Goal: Information Seeking & Learning: Compare options

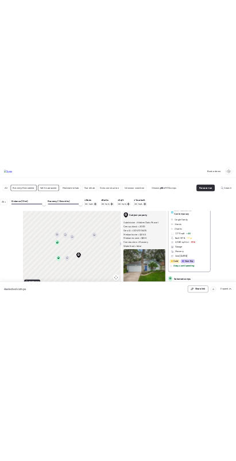
scroll to position [386, 0]
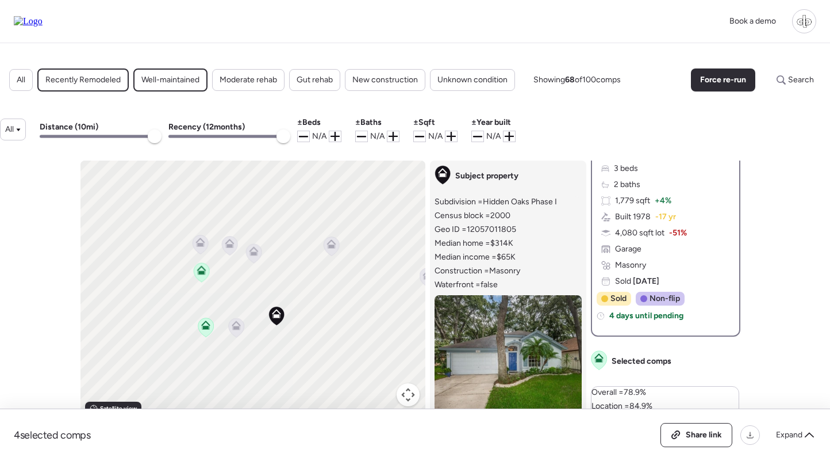
click at [671, 232] on span "-51%" at bounding box center [678, 233] width 18 height 12
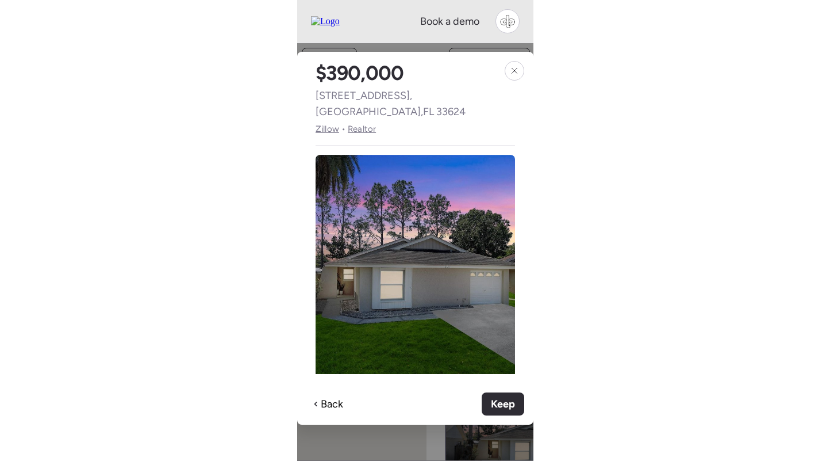
scroll to position [0, 0]
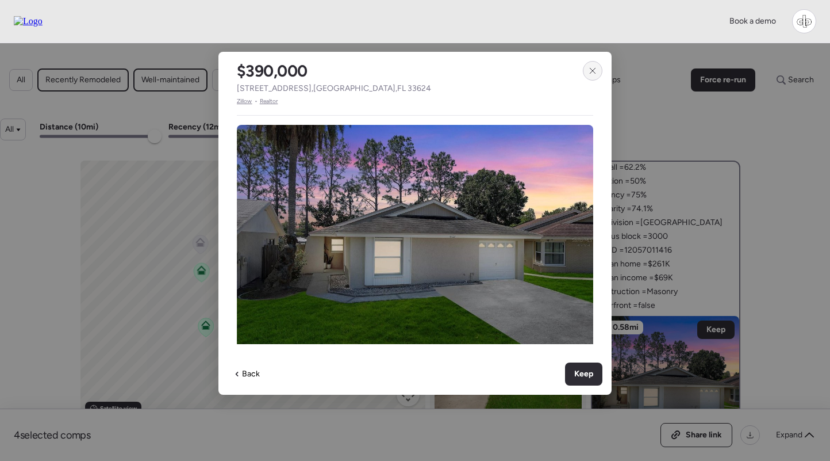
click at [592, 68] on icon at bounding box center [592, 70] width 9 height 9
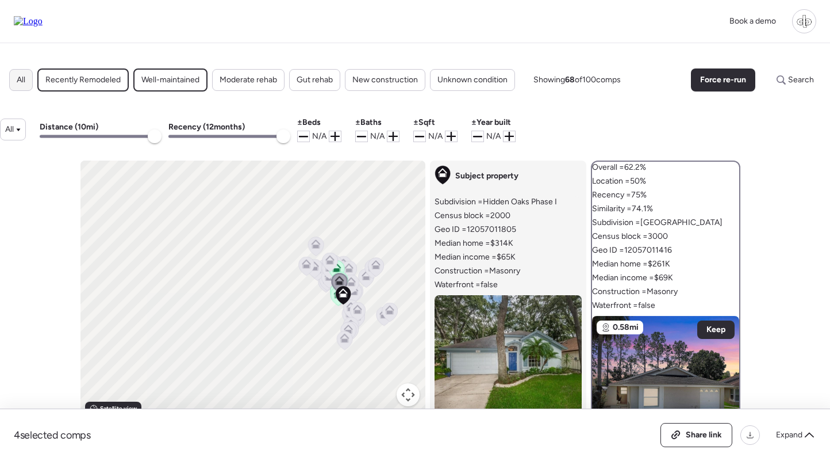
click at [24, 75] on span "All" at bounding box center [21, 80] width 9 height 12
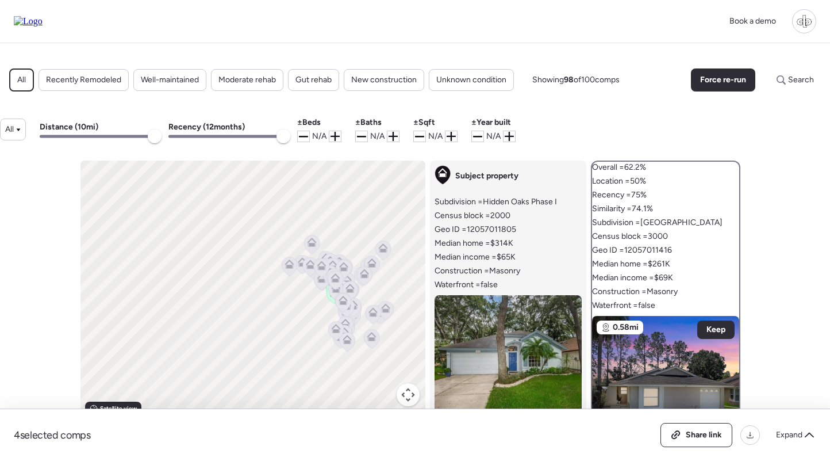
drag, startPoint x: 378, startPoint y: 224, endPoint x: 334, endPoint y: 191, distance: 55.5
click at [334, 191] on div "To navigate, press the arrow keys. To activate drag with keyboard, press Alt + …" at bounding box center [253, 289] width 345 height 259
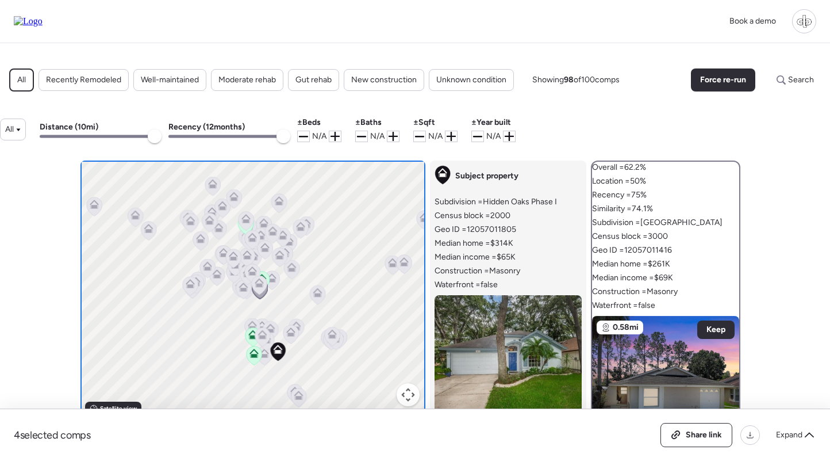
click at [645, 105] on div "All Recently Remodeled Well-maintained Moderate rehab Gut rehab New constructio…" at bounding box center [415, 312] width 830 height 538
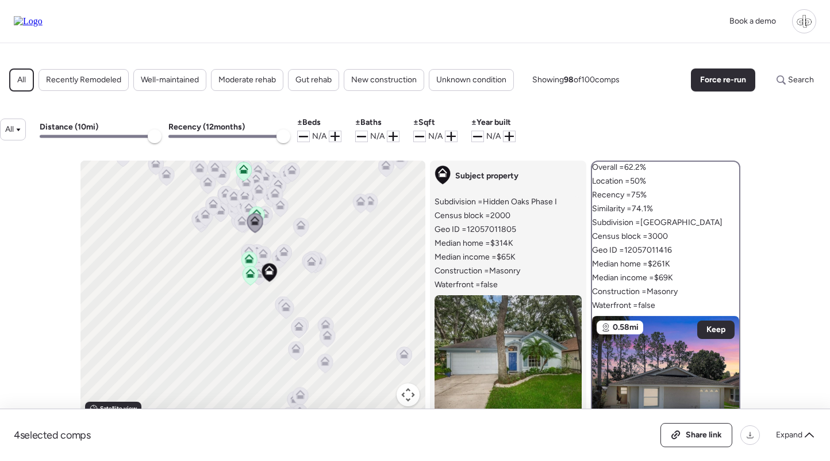
click at [614, 41] on div "Book a demo" at bounding box center [415, 21] width 830 height 43
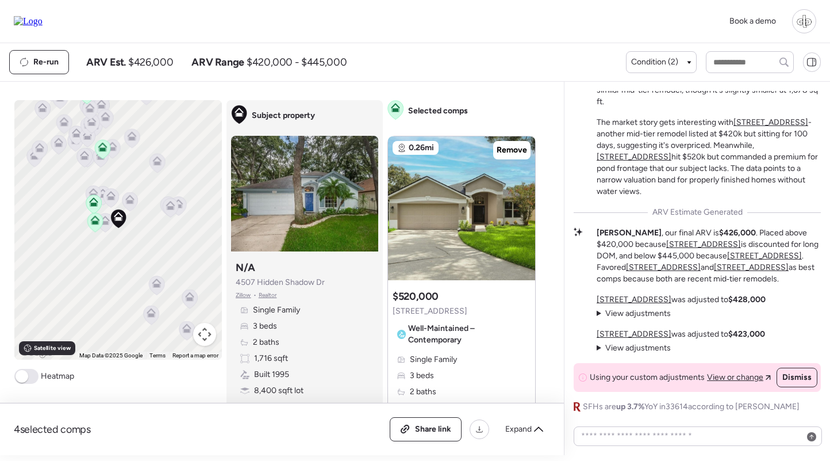
scroll to position [302, 0]
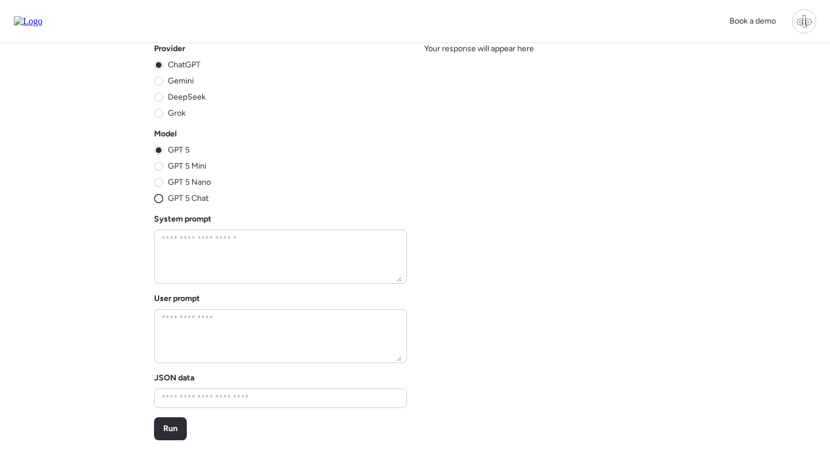
click at [185, 200] on span "GPT 5 Chat" at bounding box center [188, 199] width 41 height 12
click at [224, 243] on textarea at bounding box center [280, 256] width 243 height 51
paste textarea "**********"
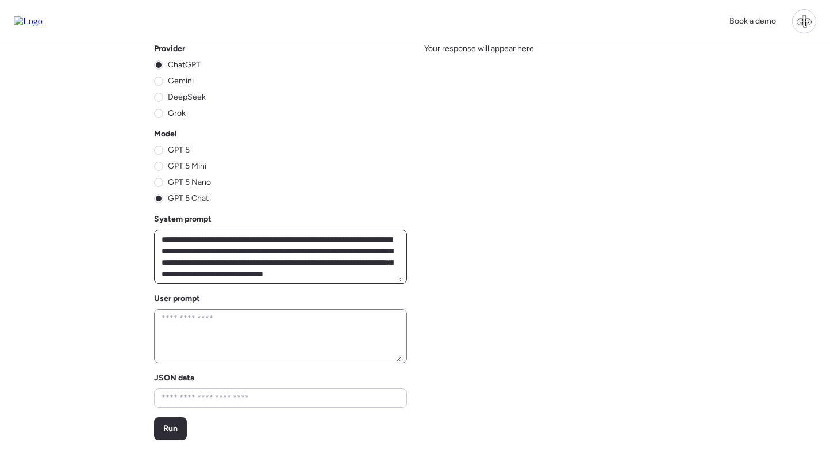
scroll to position [702, 0]
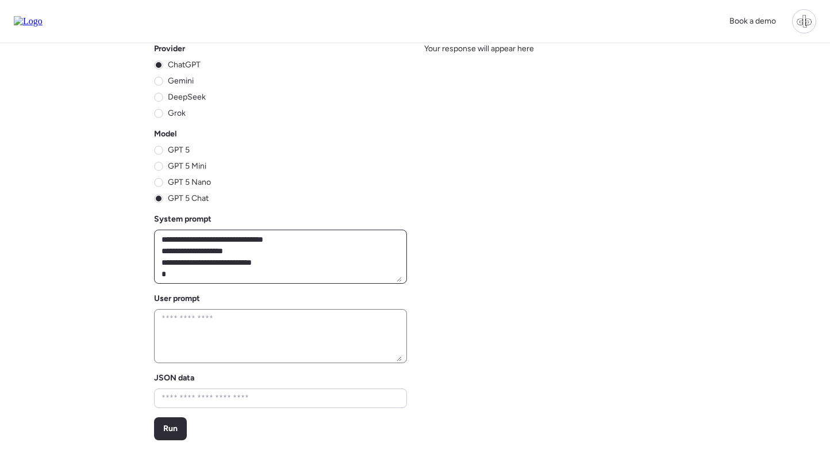
type textarea "**********"
click at [194, 335] on textarea at bounding box center [280, 336] width 243 height 51
click at [171, 432] on span "Run" at bounding box center [170, 429] width 14 height 12
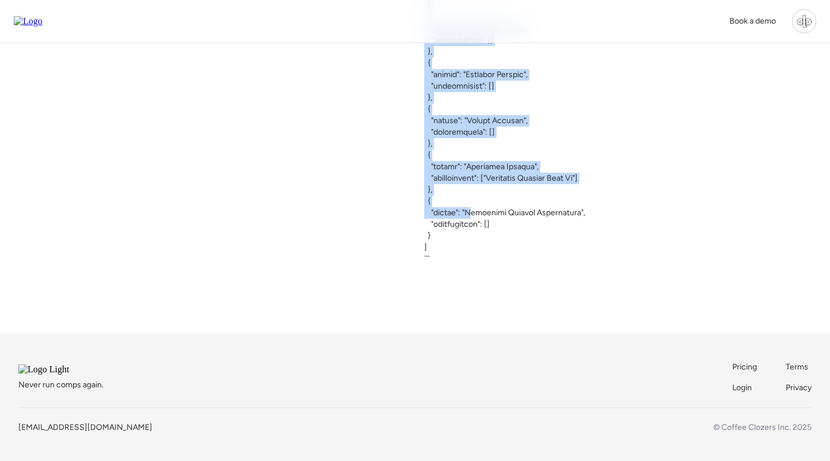
scroll to position [1875, 0]
drag, startPoint x: 424, startPoint y: 62, endPoint x: 467, endPoint y: 232, distance: 176.1
copy span "[ { "master": "Hidden Oaks", "subdivisions": ["Hidden Oaks Phase I", "Hidden Oa…"
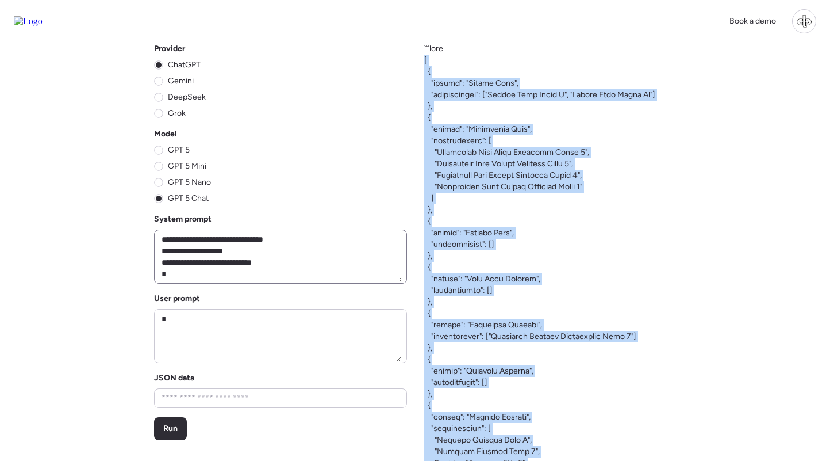
scroll to position [0, 0]
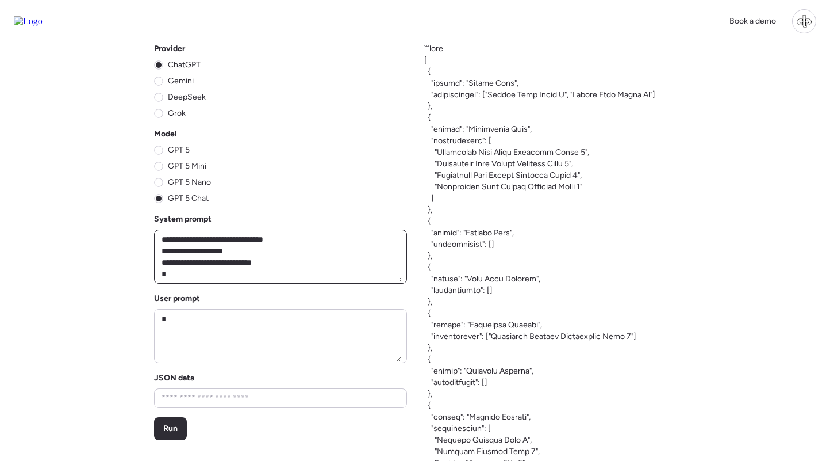
click at [249, 258] on textarea at bounding box center [280, 256] width 243 height 51
paste textarea "**********"
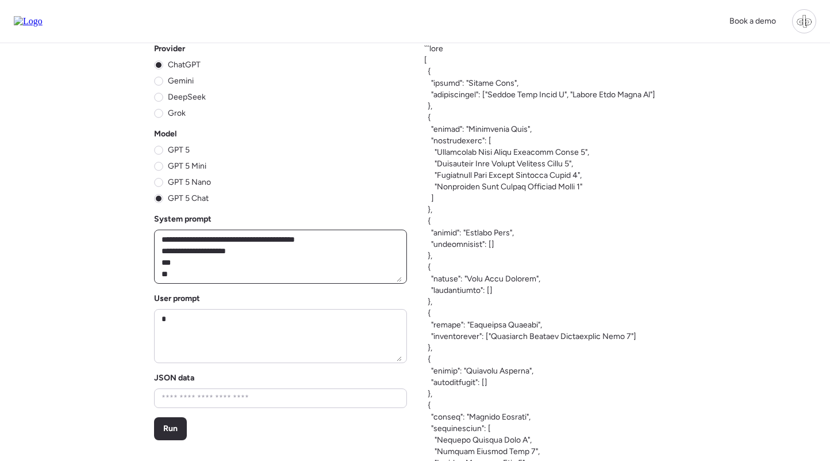
scroll to position [2044, 0]
type textarea "**********"
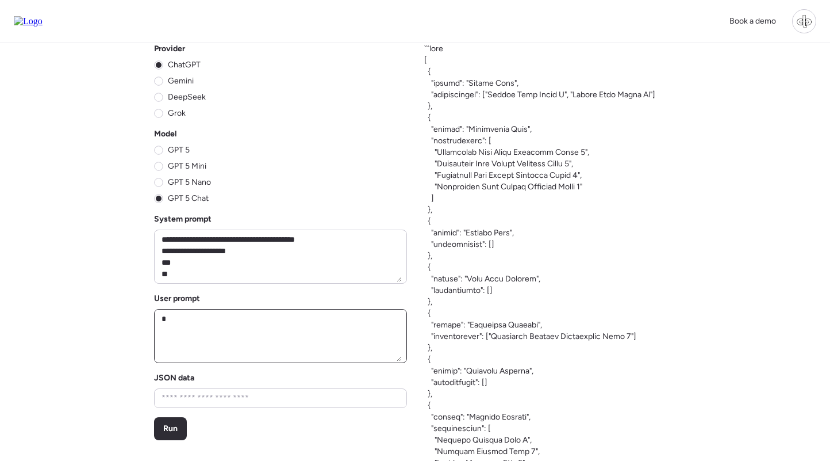
click at [199, 335] on textarea at bounding box center [280, 336] width 243 height 51
click at [171, 431] on span "Run" at bounding box center [170, 429] width 14 height 12
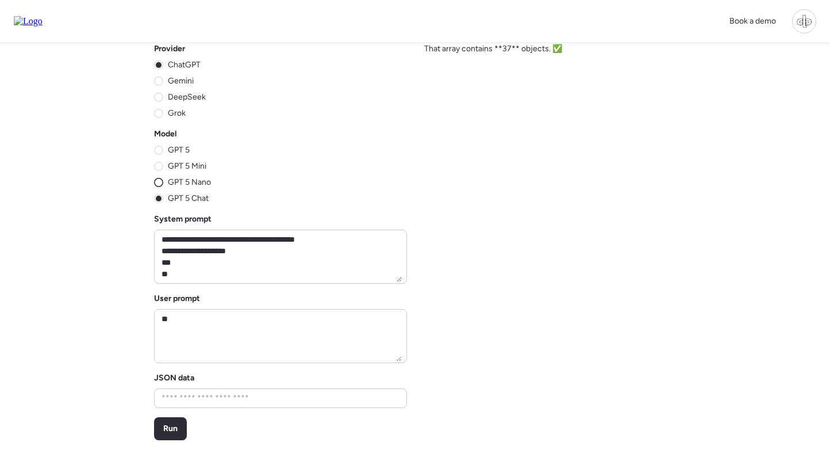
click at [174, 183] on span "GPT 5 Nano" at bounding box center [189, 183] width 43 height 12
click at [161, 435] on div "Run" at bounding box center [170, 428] width 33 height 23
click at [158, 197] on circle at bounding box center [159, 198] width 9 height 9
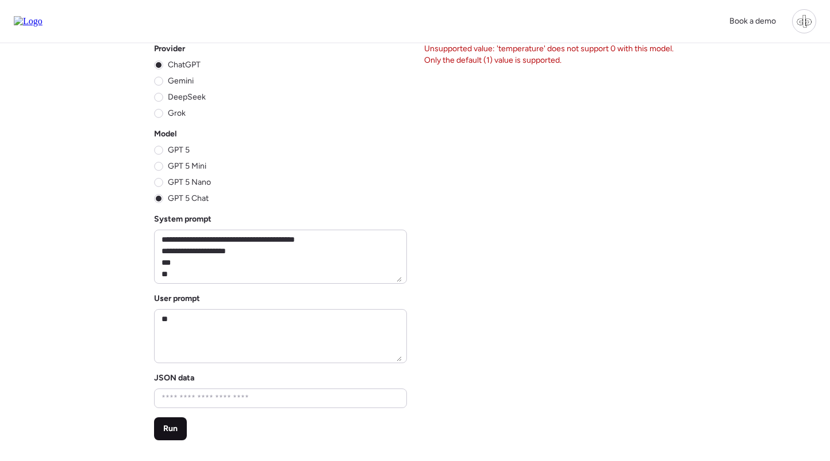
click at [171, 434] on span "Run" at bounding box center [170, 429] width 14 height 12
click at [176, 431] on span "Run" at bounding box center [170, 429] width 14 height 12
click at [171, 424] on span "Run" at bounding box center [170, 429] width 14 height 12
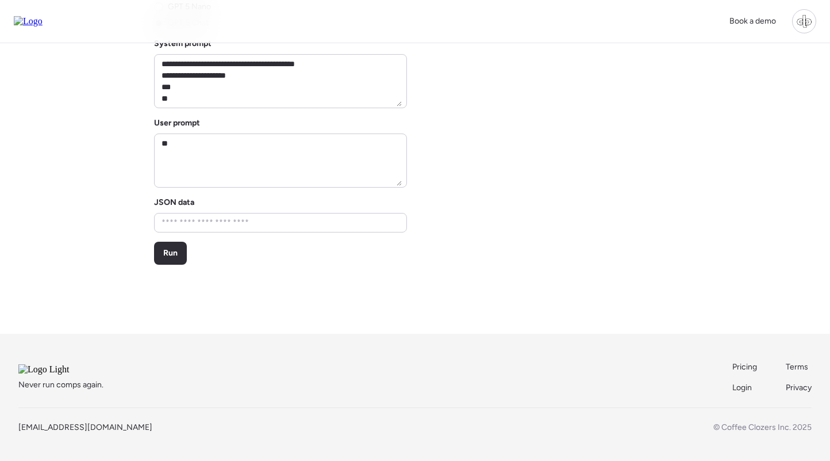
scroll to position [190, 0]
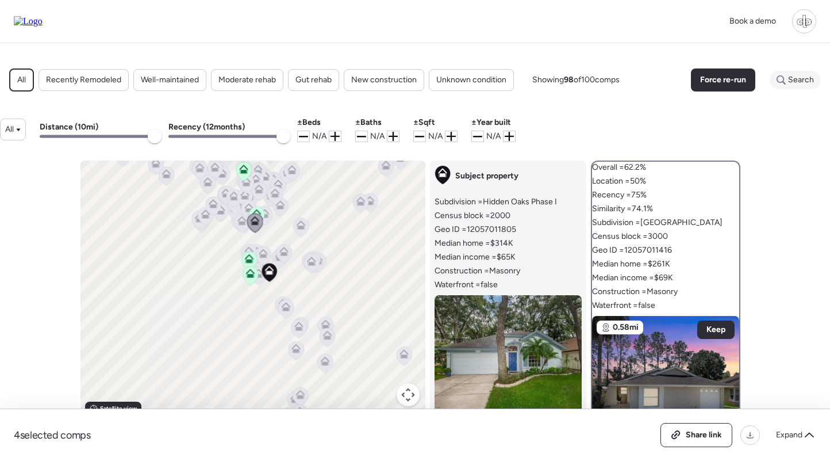
click at [804, 83] on span "Search" at bounding box center [801, 80] width 26 height 12
click at [752, 82] on input "text" at bounding box center [774, 80] width 83 height 16
paste input "********"
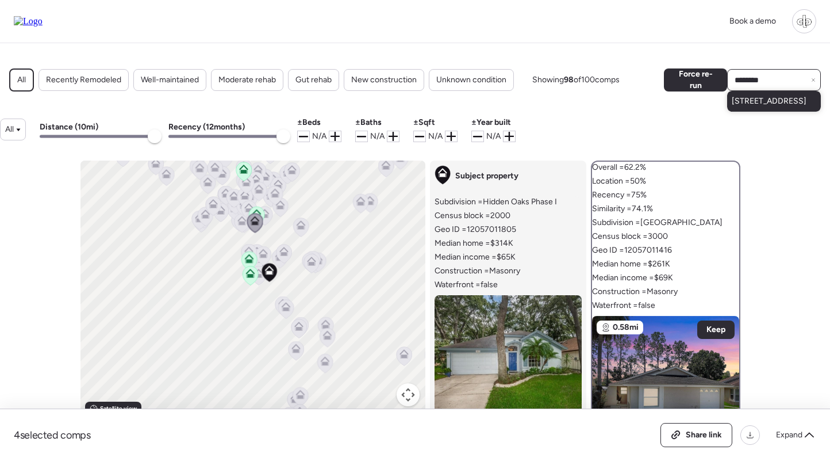
type input "********"
click at [751, 105] on span "8420 N Manhattan Ave, Tampa, FL 33614" at bounding box center [769, 101] width 75 height 12
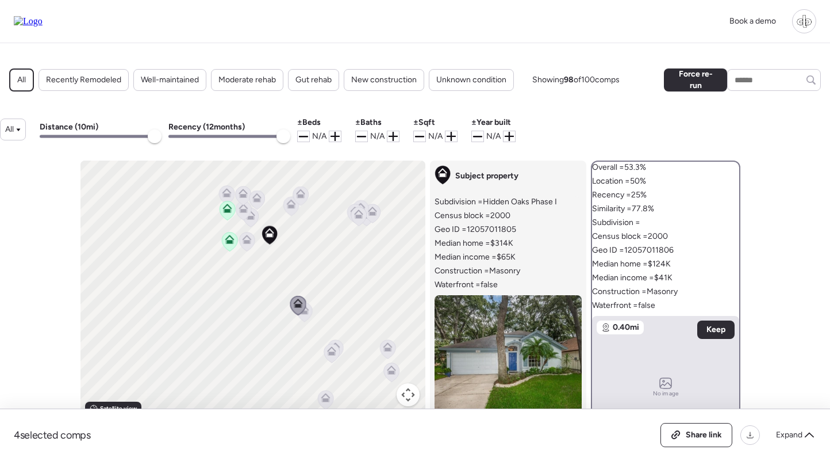
drag, startPoint x: 263, startPoint y: 319, endPoint x: 244, endPoint y: 316, distance: 19.1
click at [244, 316] on div "To activate drag with keyboard, press Alt + Enter. Once in keyboard drag state,…" at bounding box center [253, 289] width 345 height 259
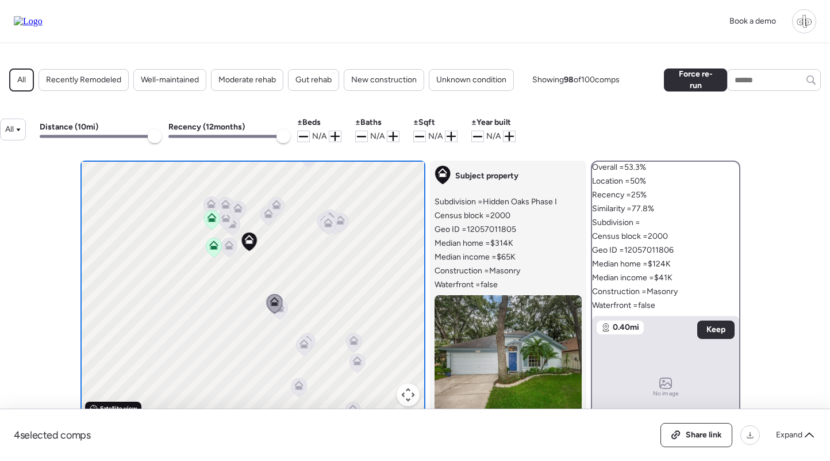
click at [109, 407] on span "Satellite view" at bounding box center [118, 408] width 37 height 9
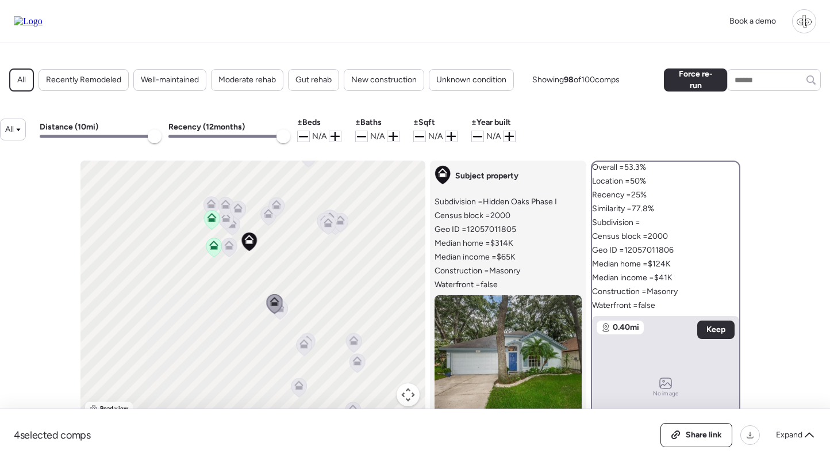
click at [556, 227] on div "Subdivision = Hidden Oaks Phase I Census block = 2000 Geo ID = 12057011805 Medi…" at bounding box center [496, 243] width 122 height 94
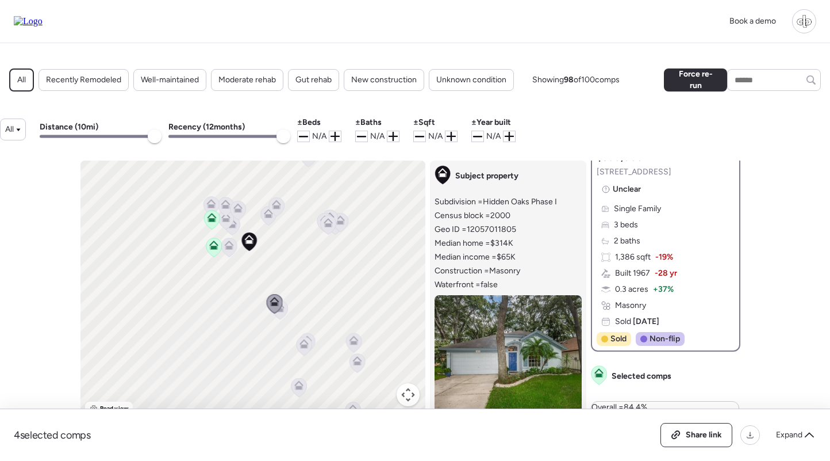
click at [632, 231] on span "3 beds" at bounding box center [626, 225] width 24 height 12
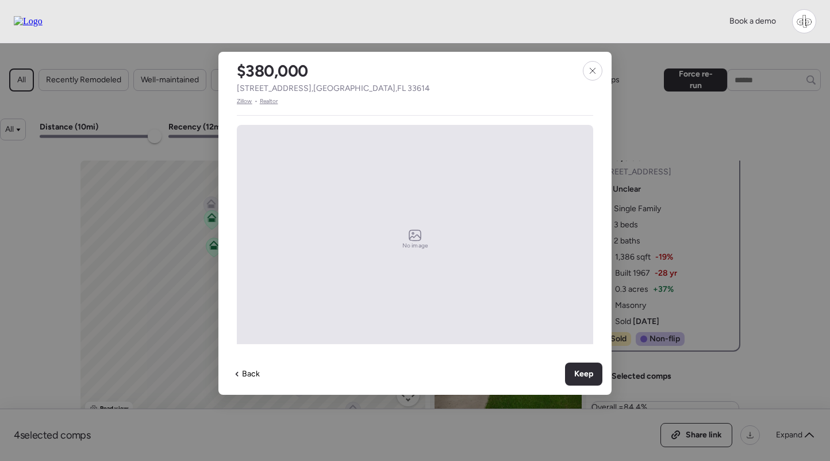
click at [370, 86] on span "8420 N Manhattan Ave , Tampa , FL 33614" at bounding box center [333, 89] width 193 height 12
copy span "33614"
click at [597, 75] on div at bounding box center [593, 71] width 20 height 20
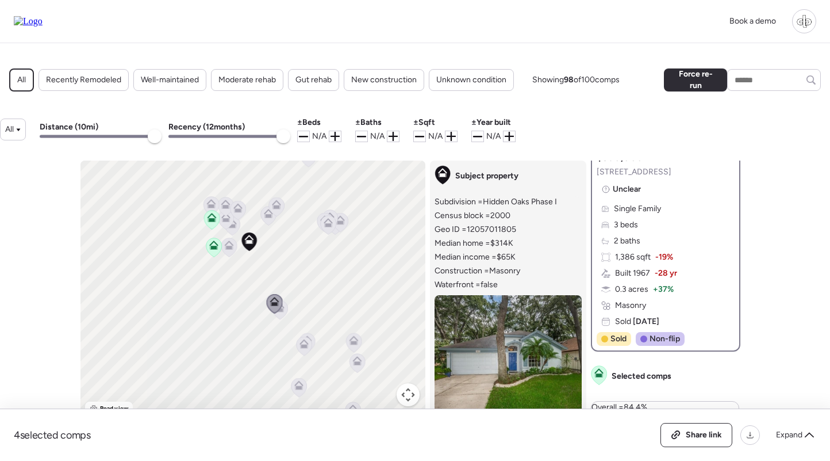
click at [283, 317] on icon at bounding box center [280, 310] width 16 height 20
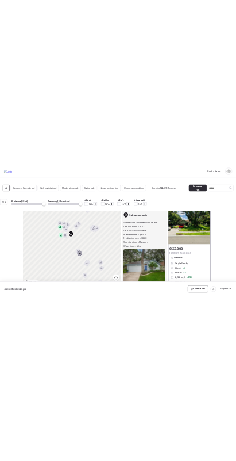
scroll to position [183, 0]
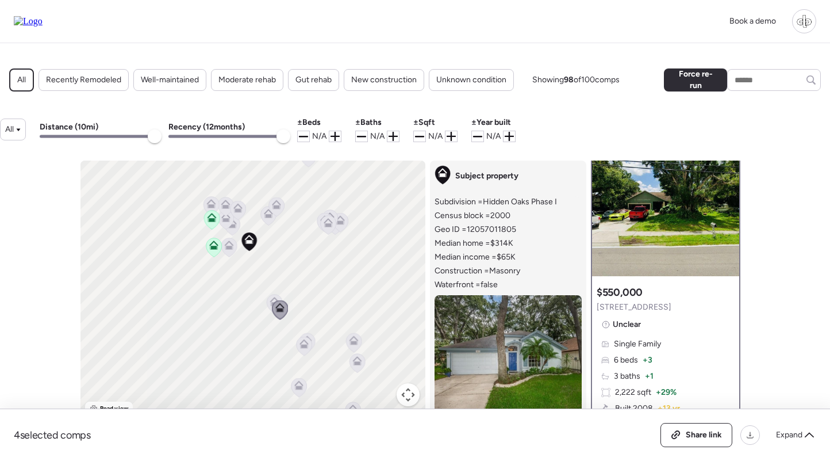
drag, startPoint x: 682, startPoint y: 312, endPoint x: 599, endPoint y: 306, distance: 83.6
click at [599, 306] on div "$550,000 8417 N Manhattan Ave Unclear Single Family 6 beds + 3 3 baths + 1 2,22…" at bounding box center [665, 404] width 147 height 246
copy span "8417 N Manhattan Ave"
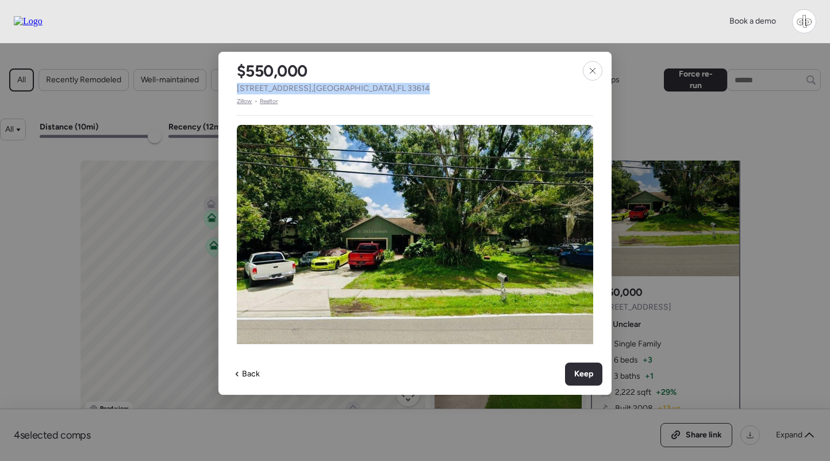
drag, startPoint x: 389, startPoint y: 86, endPoint x: 238, endPoint y: 87, distance: 150.7
click at [238, 87] on div "$550,000 8417 N Manhattan Ave , Tampa , FL 33614 Zillow • Realtor" at bounding box center [334, 79] width 230 height 54
copy span "8417 N Manhattan Ave , Tampa , FL 33614"
click at [591, 72] on icon at bounding box center [592, 70] width 9 height 9
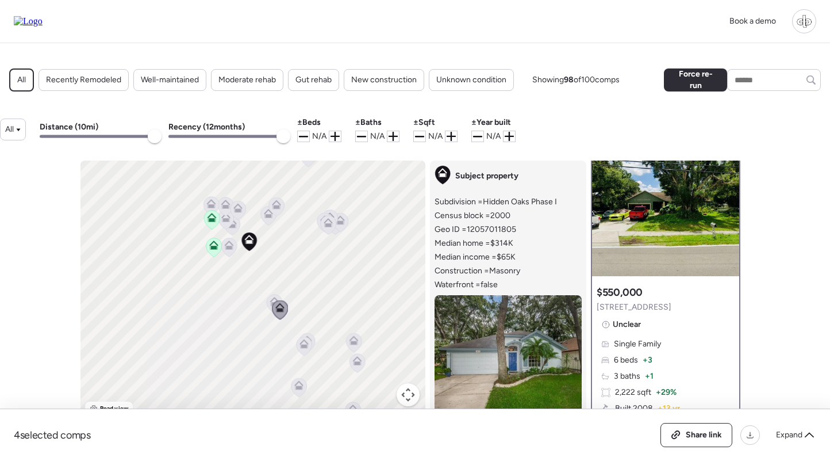
click at [584, 136] on div "All Distance ( 10 mi) Recency ( 12 months) ± Beds N/A ± Baths N/A ± Sqft N/A ± …" at bounding box center [415, 129] width 830 height 25
click at [268, 301] on icon at bounding box center [275, 303] width 16 height 19
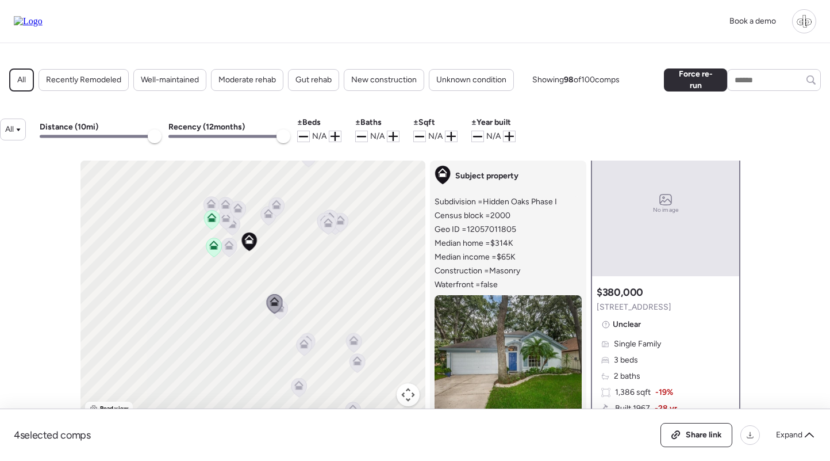
click at [630, 336] on div "$380,000 8420 N Manhattan Ave Unclear Single Family 3 beds 2 baths 1,386 sqft -…" at bounding box center [665, 383] width 147 height 205
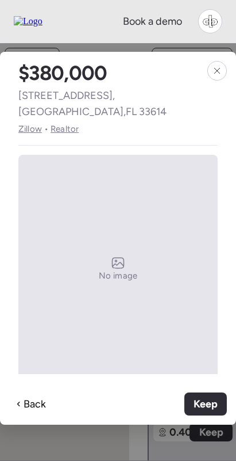
scroll to position [0, 0]
